Goal: Task Accomplishment & Management: Use online tool/utility

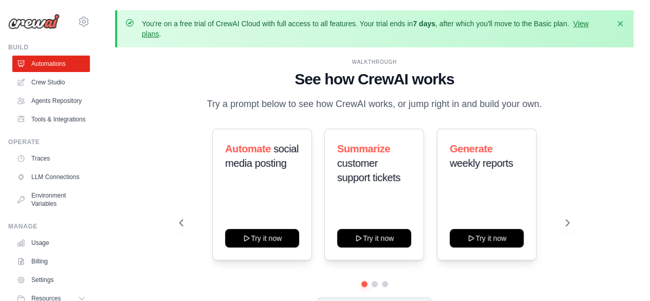
click at [40, 90] on ul "Automations Crew Studio Agents Repository Tools & Integrations" at bounding box center [51, 92] width 78 height 72
click at [40, 84] on link "Crew Studio" at bounding box center [52, 82] width 78 height 16
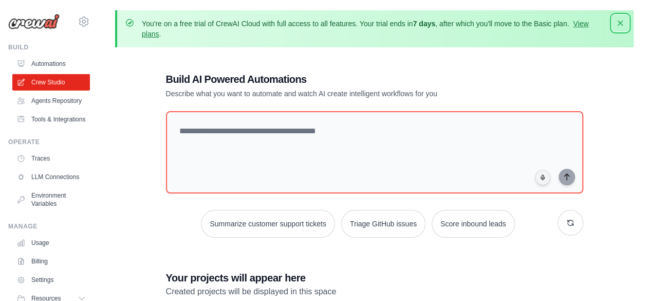
click at [619, 23] on icon "button" at bounding box center [620, 23] width 10 height 10
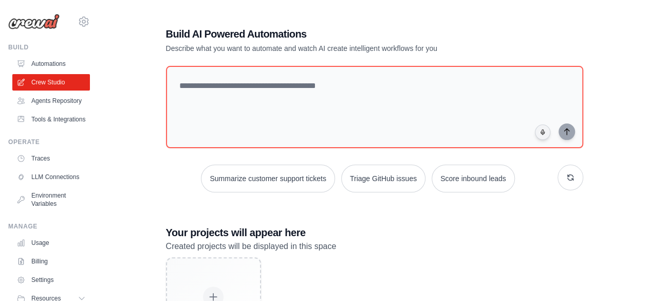
click at [34, 23] on img at bounding box center [33, 21] width 51 height 15
click at [82, 17] on div "[PERSON_NAME][EMAIL_ADDRESS][DOMAIN_NAME] Settings Build Automations" at bounding box center [49, 150] width 99 height 301
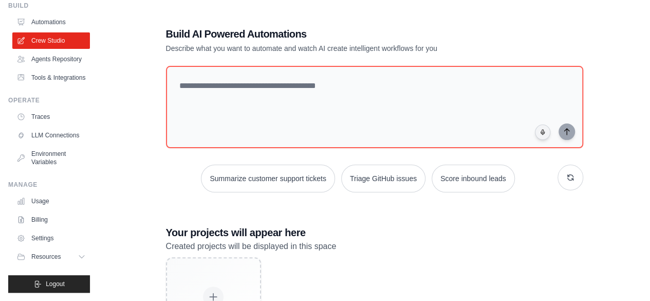
scroll to position [66, 0]
click at [40, 284] on button "Logout" at bounding box center [49, 283] width 82 height 17
click at [53, 283] on span "Logout" at bounding box center [55, 284] width 19 height 8
click at [79, 254] on icon at bounding box center [83, 256] width 8 height 8
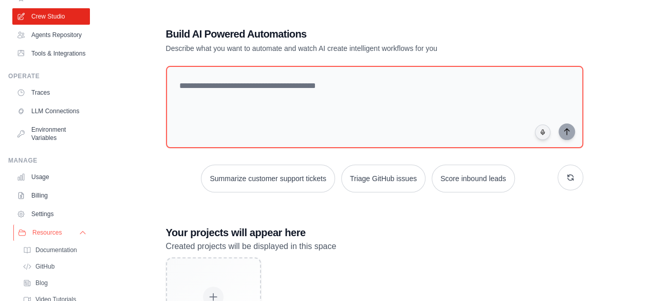
scroll to position [132, 0]
